Goal: Register for event/course

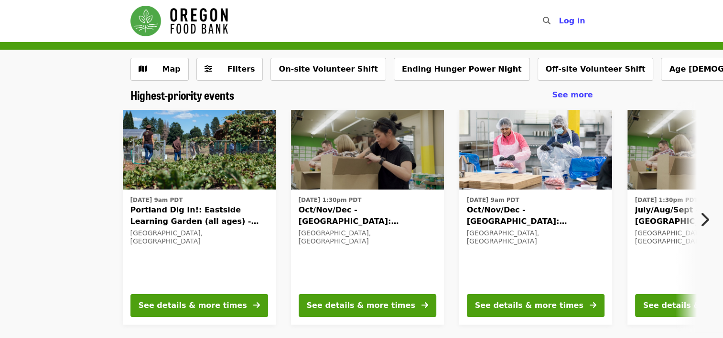
click at [705, 217] on icon "chevron-right icon" at bounding box center [705, 220] width 10 height 18
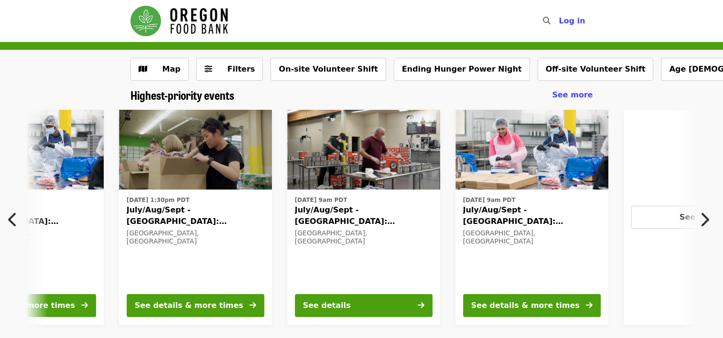
scroll to position [0, 514]
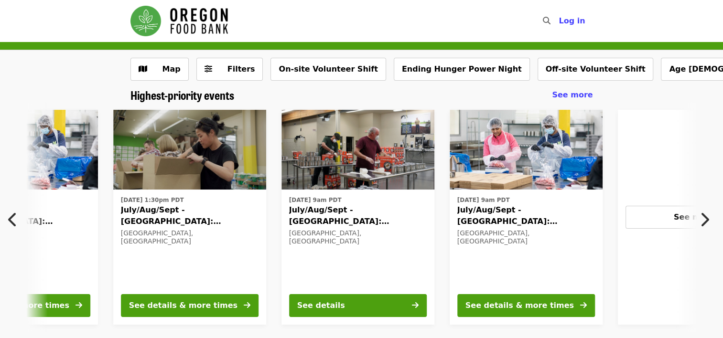
click at [702, 218] on icon "chevron-right icon" at bounding box center [705, 220] width 10 height 18
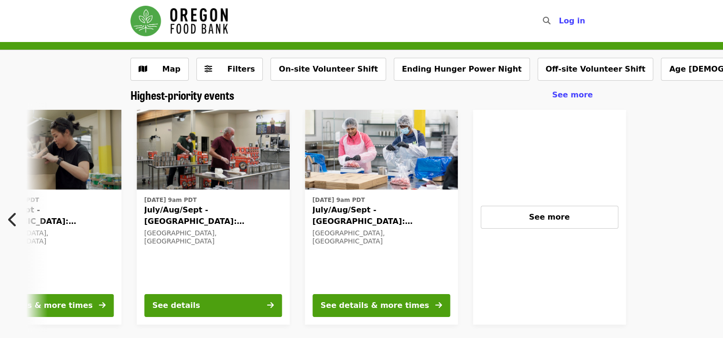
scroll to position [0, 765]
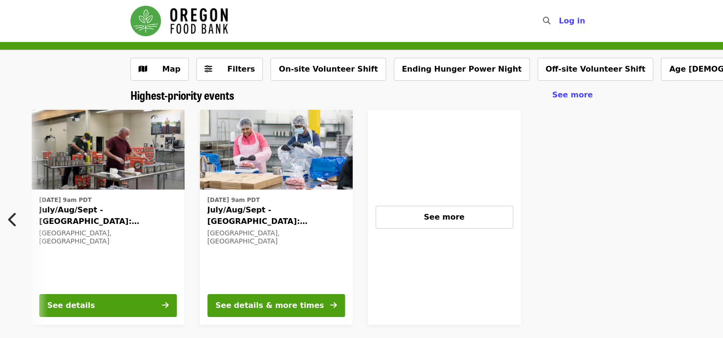
click at [11, 219] on icon "chevron-left icon" at bounding box center [13, 220] width 10 height 18
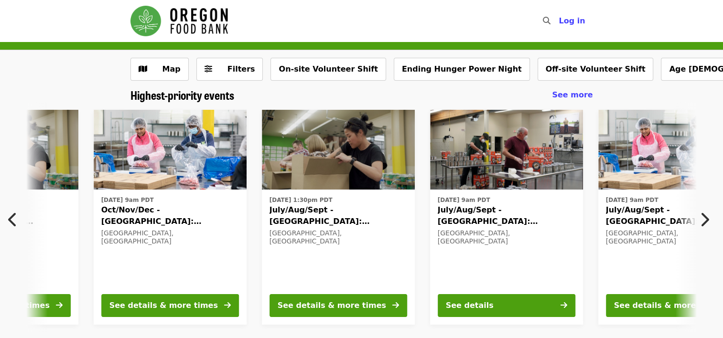
scroll to position [0, 346]
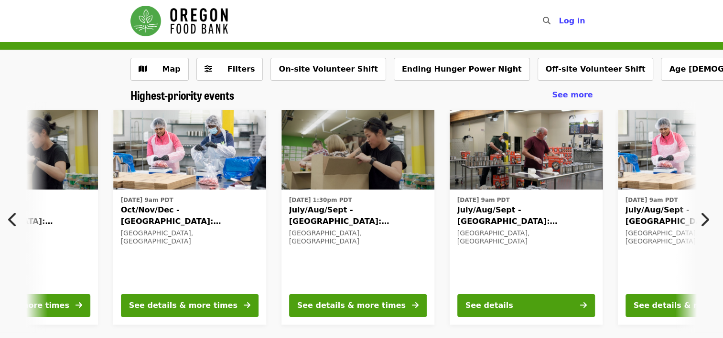
click at [11, 219] on icon "chevron-left icon" at bounding box center [13, 220] width 10 height 18
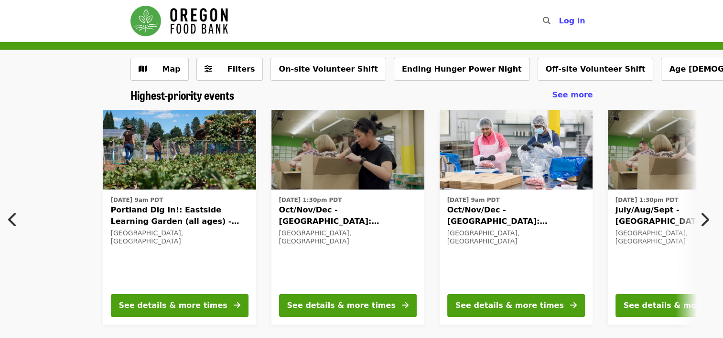
scroll to position [0, 0]
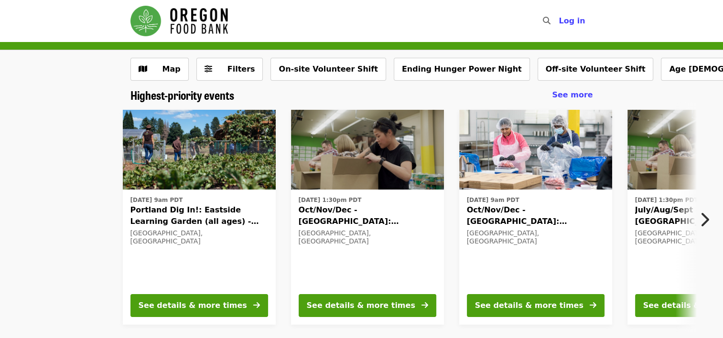
click at [707, 219] on icon "chevron-right icon" at bounding box center [705, 220] width 10 height 18
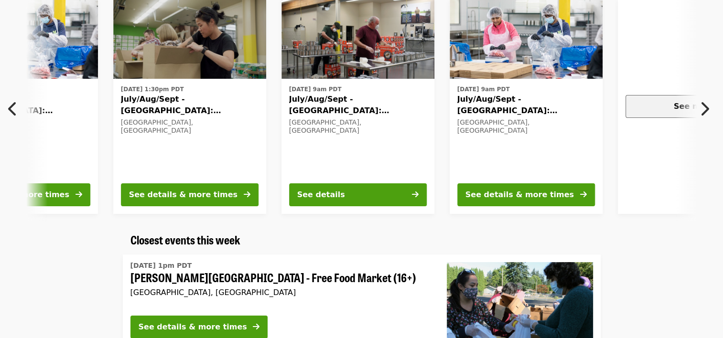
scroll to position [96, 0]
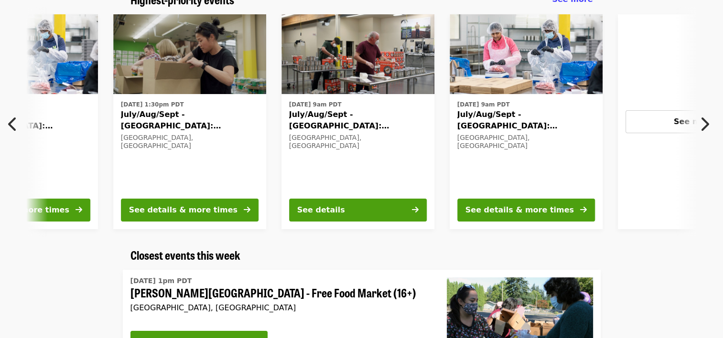
click at [13, 130] on icon "chevron-left icon" at bounding box center [13, 124] width 10 height 18
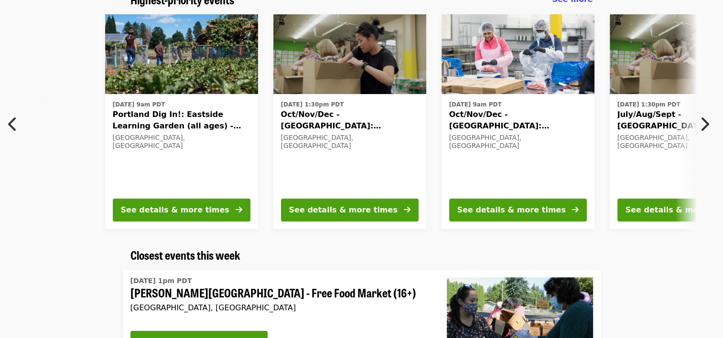
scroll to position [0, 10]
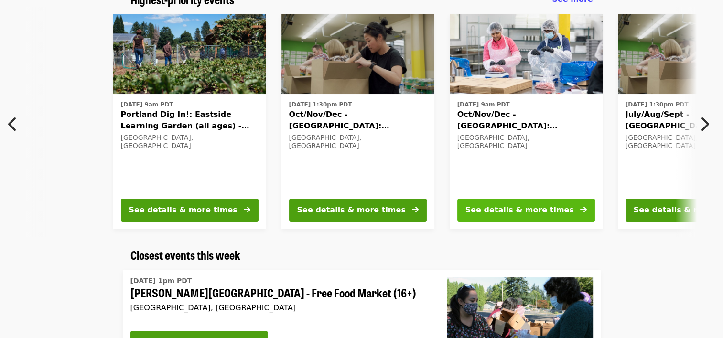
click at [494, 210] on div "See details & more times" at bounding box center [519, 210] width 108 height 11
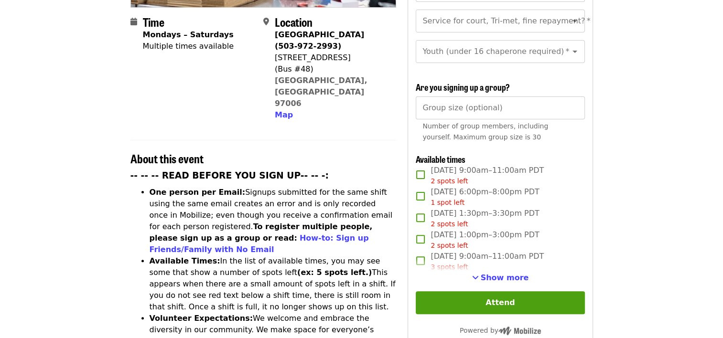
scroll to position [191, 0]
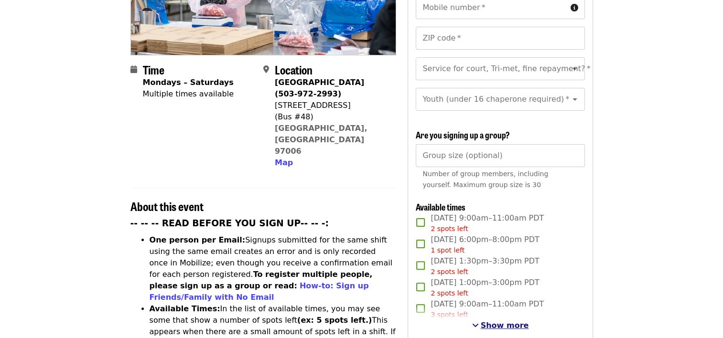
click at [487, 324] on span "Show more" at bounding box center [505, 325] width 48 height 9
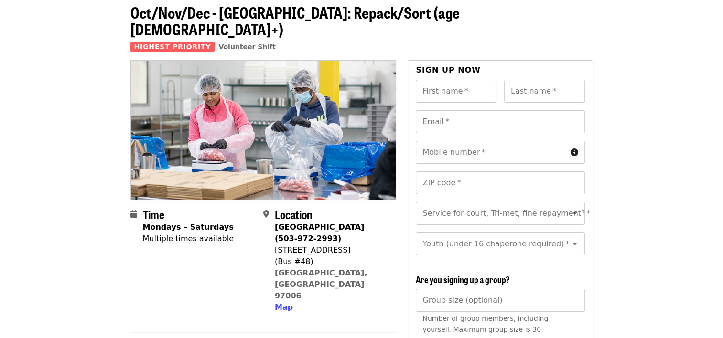
scroll to position [0, 0]
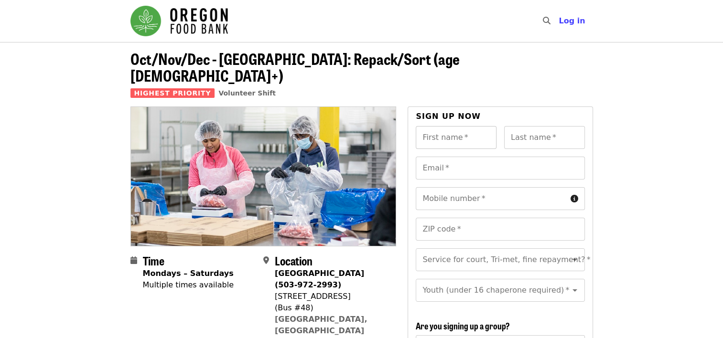
click at [455, 126] on input "First name   *" at bounding box center [456, 137] width 81 height 23
type input "*****"
type input "********"
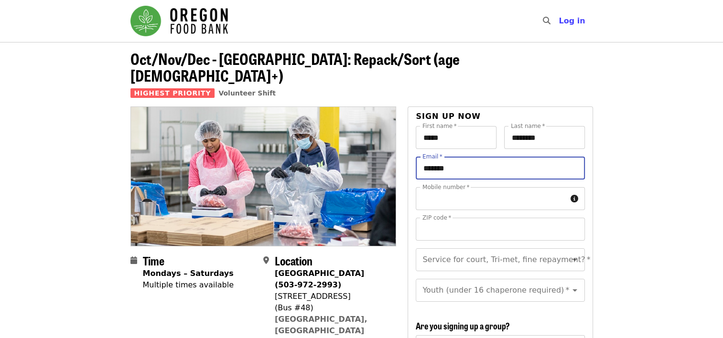
type input "**********"
type input "*****"
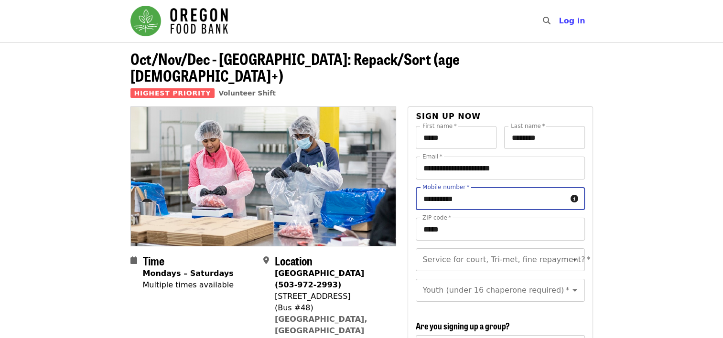
drag, startPoint x: 472, startPoint y: 184, endPoint x: 383, endPoint y: 182, distance: 88.9
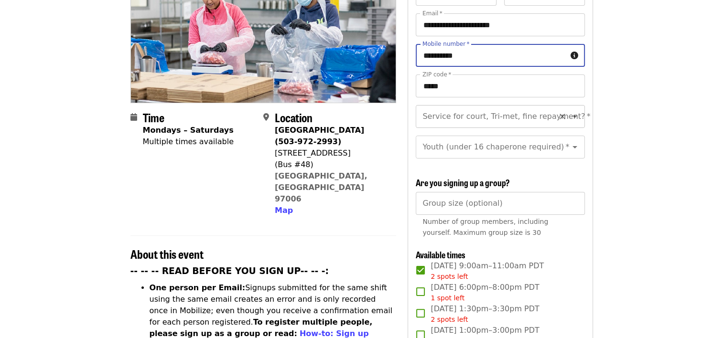
scroll to position [11, 0]
type input "**********"
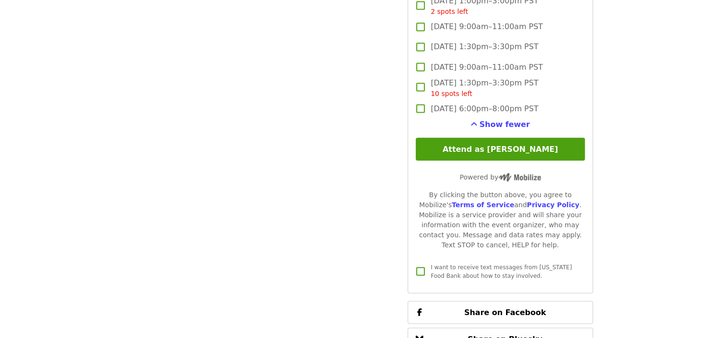
scroll to position [1768, 0]
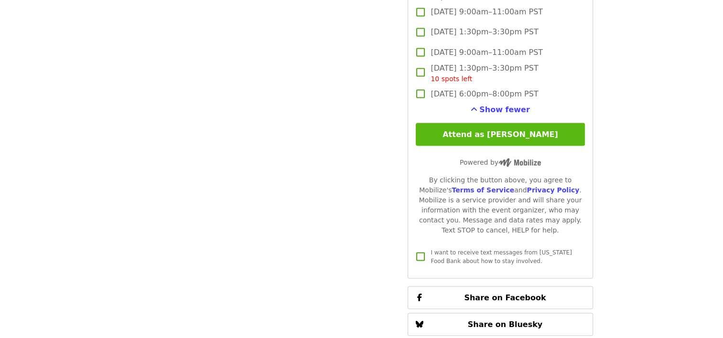
click at [529, 129] on button "Attend as [PERSON_NAME]" at bounding box center [500, 134] width 169 height 23
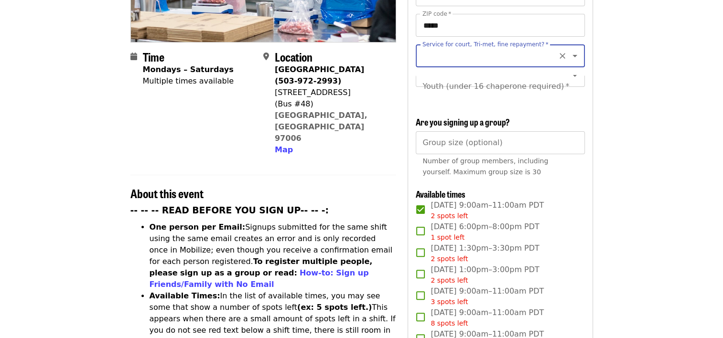
scroll to position [90, 0]
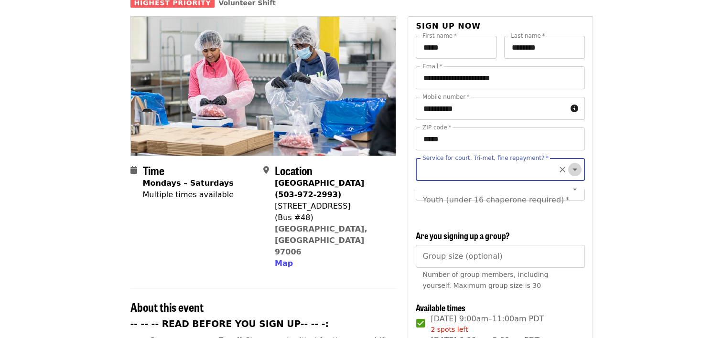
click at [573, 169] on icon "Open" at bounding box center [575, 170] width 5 height 2
click at [434, 180] on li "No" at bounding box center [497, 178] width 162 height 17
type input "**"
click at [571, 195] on icon "Open" at bounding box center [574, 200] width 11 height 11
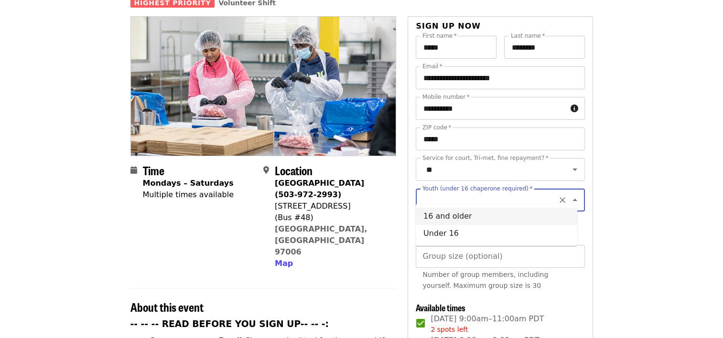
click at [457, 213] on li "16 and older" at bounding box center [497, 216] width 162 height 17
type input "**********"
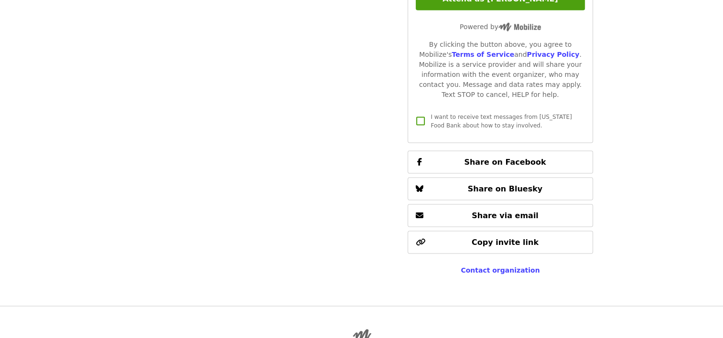
scroll to position [1763, 0]
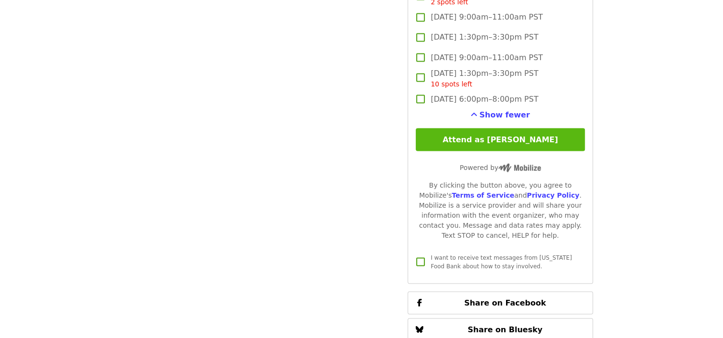
click at [500, 136] on button "Attend as [PERSON_NAME]" at bounding box center [500, 139] width 169 height 23
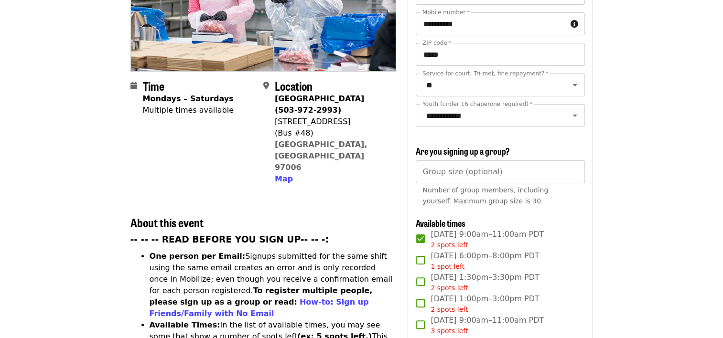
scroll to position [191, 0]
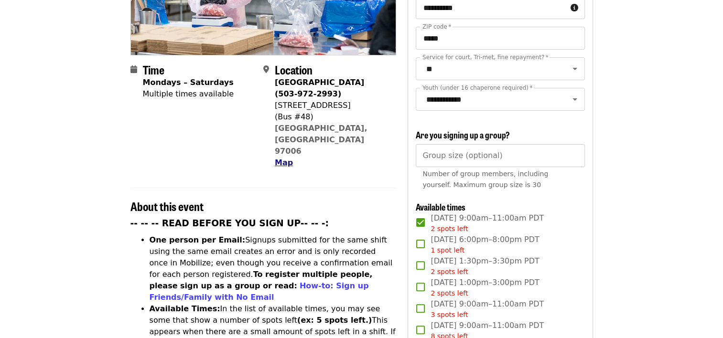
click at [286, 158] on span "Map" at bounding box center [284, 162] width 18 height 9
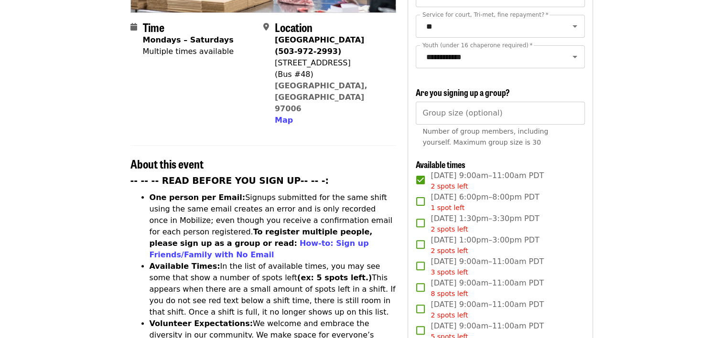
scroll to position [138, 0]
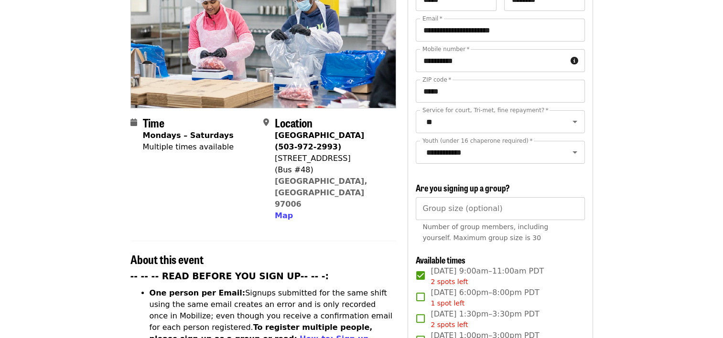
click at [344, 153] on div "[STREET_ADDRESS]" at bounding box center [332, 158] width 114 height 11
drag, startPoint x: 276, startPoint y: 141, endPoint x: 342, endPoint y: 146, distance: 66.1
click at [342, 153] on div "[STREET_ADDRESS]" at bounding box center [332, 158] width 114 height 11
copy div "[STREET_ADDRESS]"
